Goal: Information Seeking & Learning: Learn about a topic

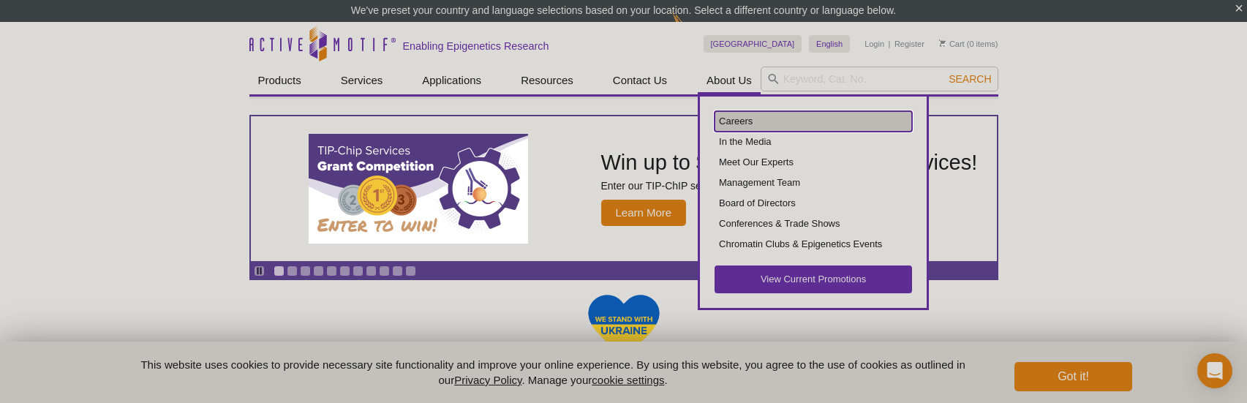
click at [724, 122] on link "Careers" at bounding box center [813, 121] width 197 height 20
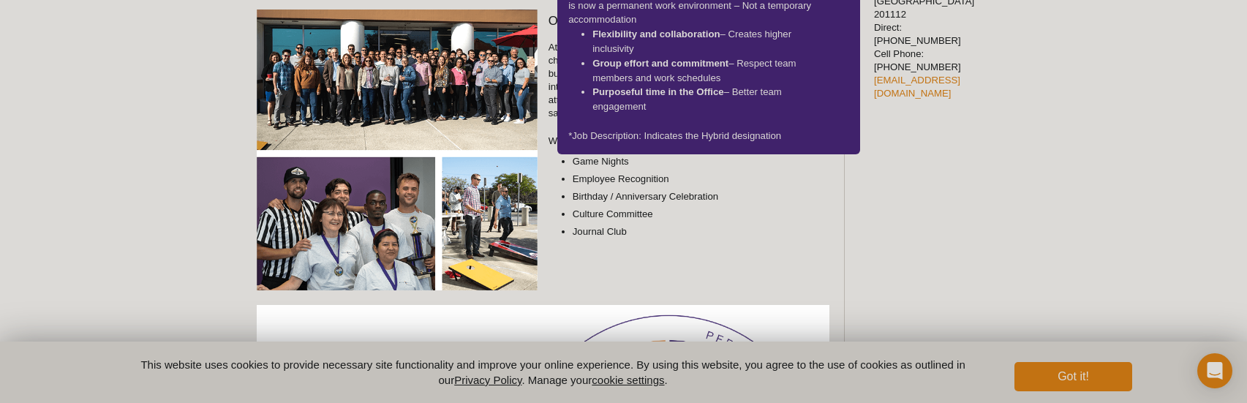
scroll to position [783, 0]
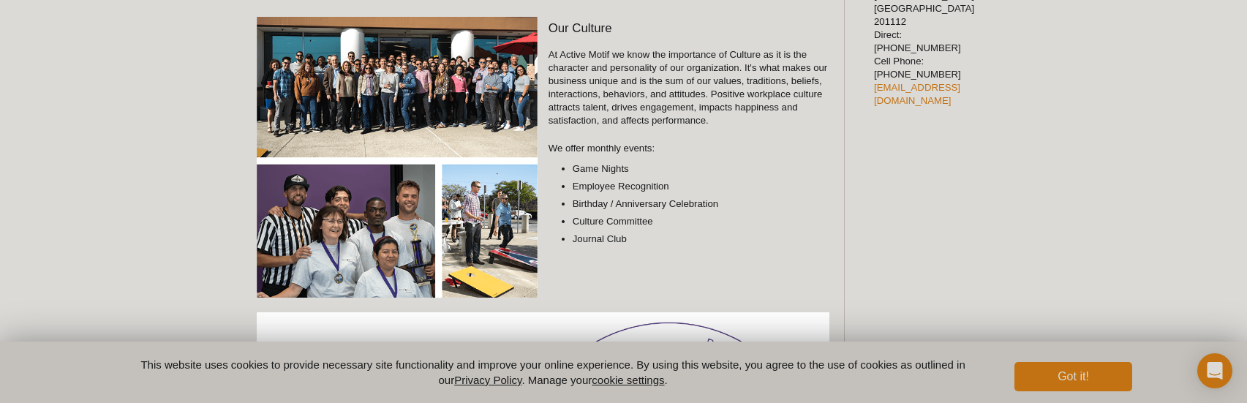
click at [437, 85] on img at bounding box center [397, 157] width 281 height 281
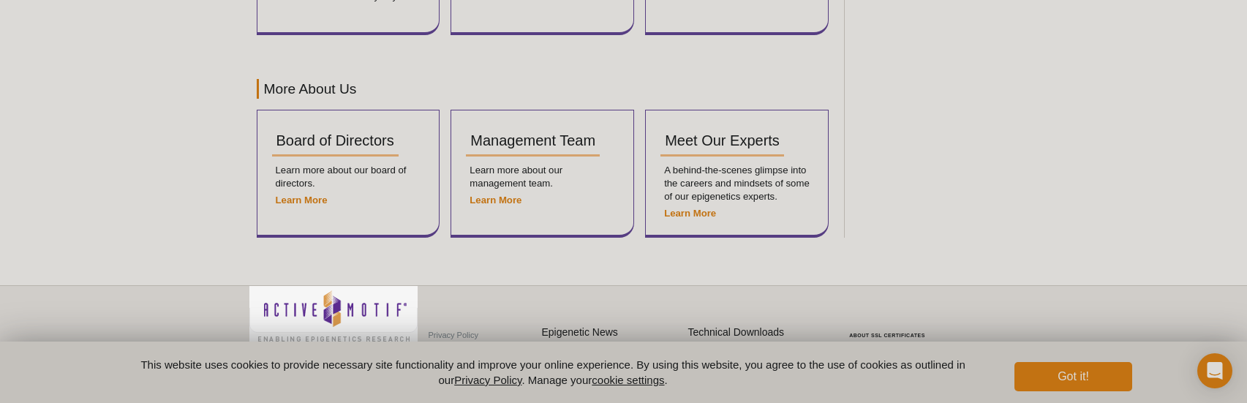
scroll to position [1905, 0]
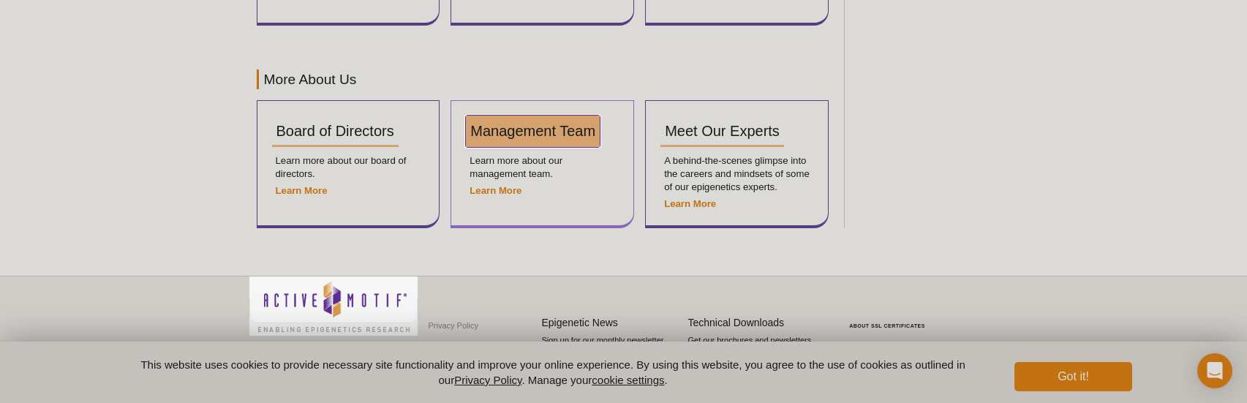
click at [517, 138] on link "Management Team" at bounding box center [533, 131] width 134 height 31
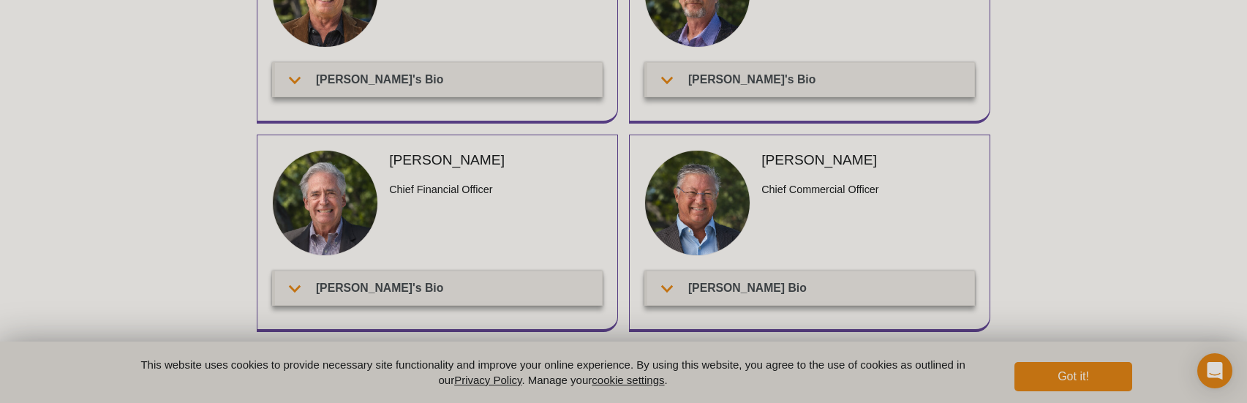
scroll to position [219, 0]
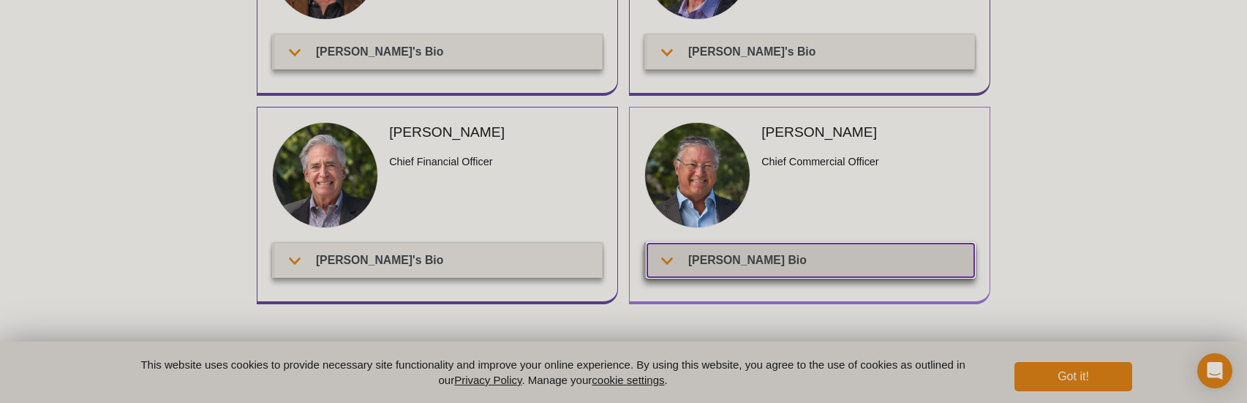
click at [756, 252] on summary "Fritz's Bio" at bounding box center [810, 260] width 327 height 33
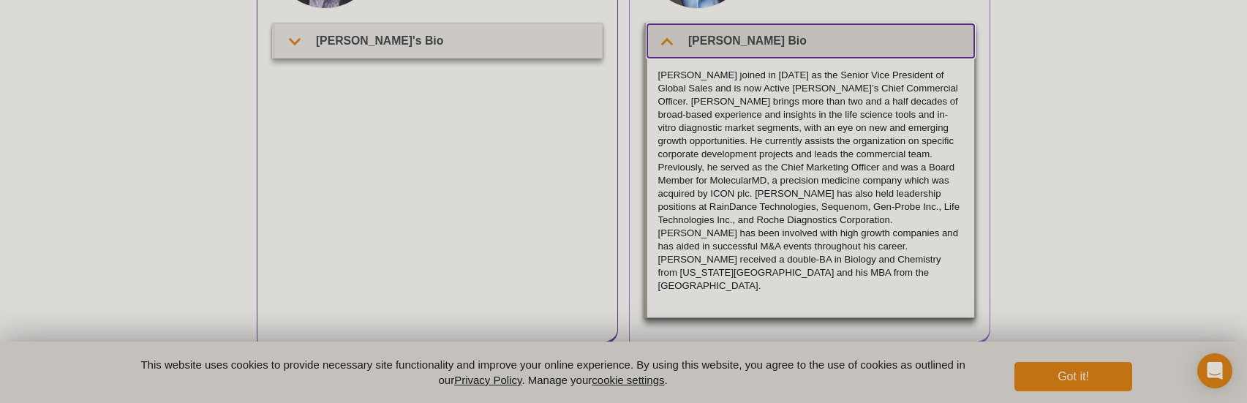
scroll to position [293, 0]
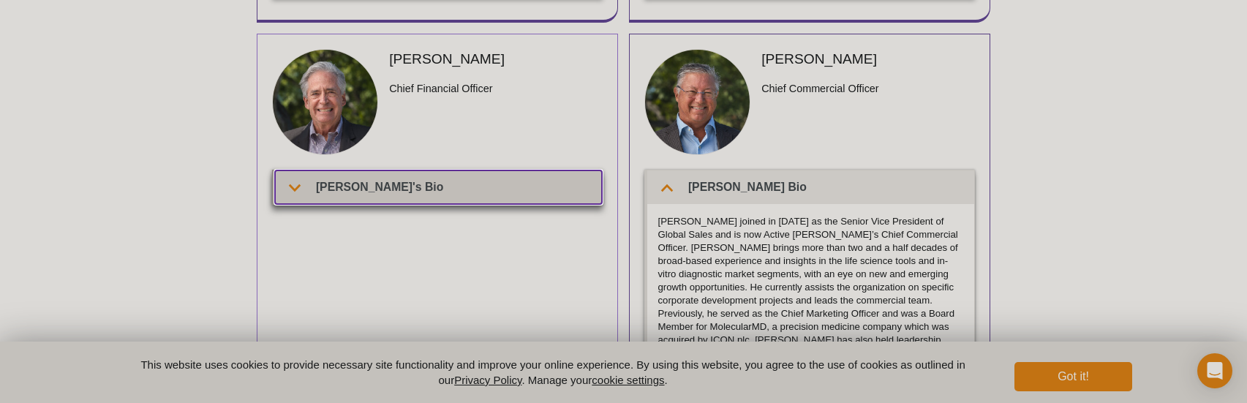
click at [462, 177] on summary "Patrick's Bio" at bounding box center [438, 186] width 327 height 33
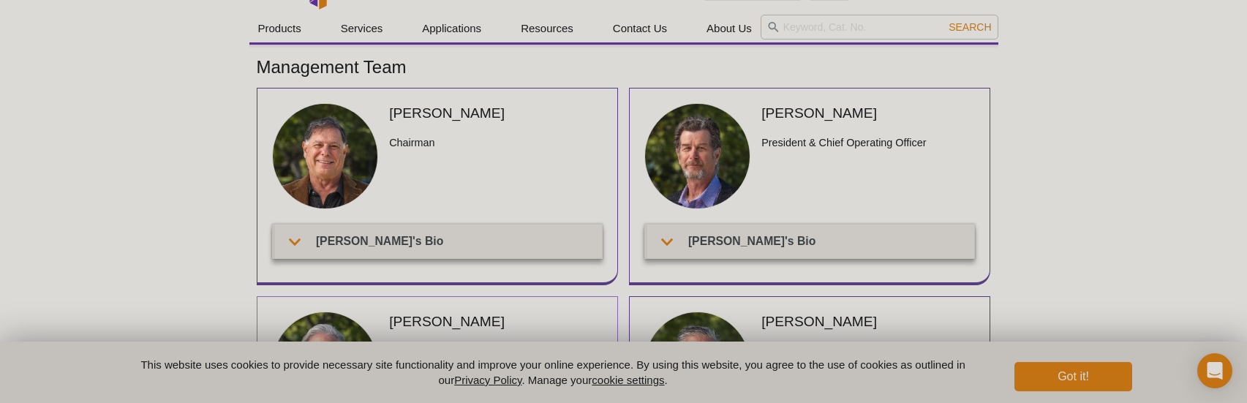
scroll to position [0, 0]
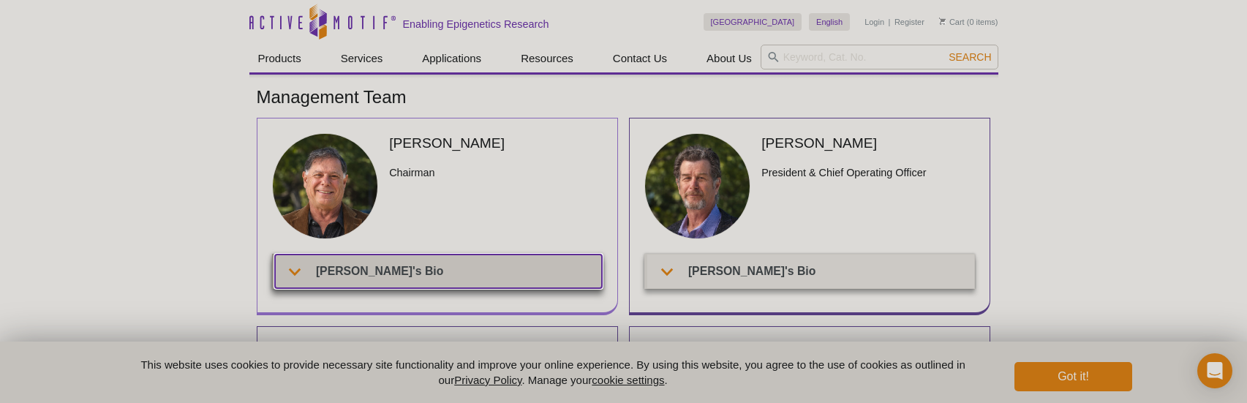
click at [342, 267] on summary "Joe's Bio" at bounding box center [438, 271] width 327 height 33
